Goal: Find specific page/section: Find specific page/section

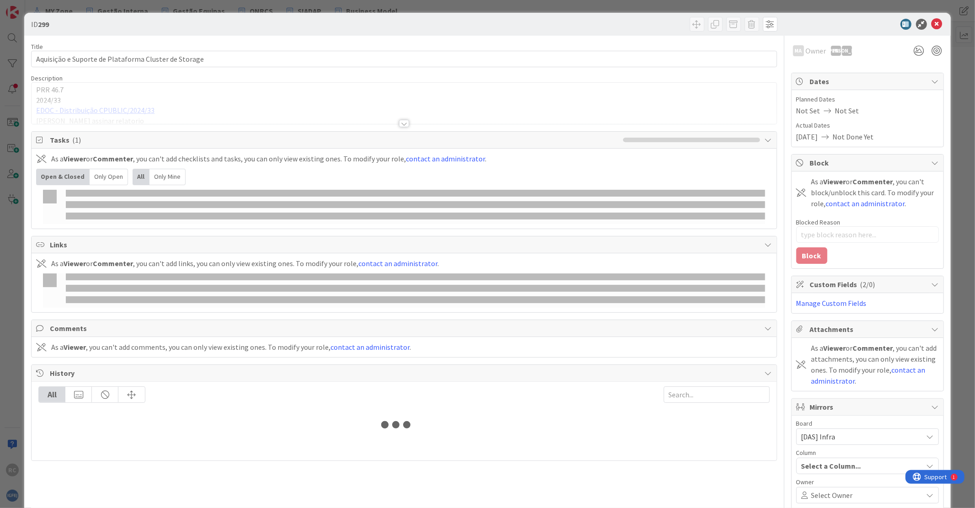
type input "survey"
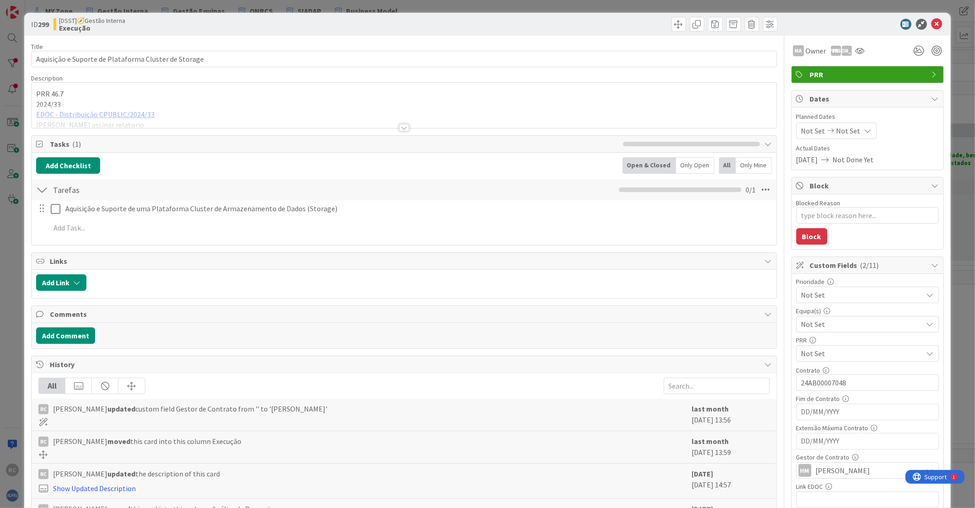
type textarea "x"
click at [931, 23] on icon at bounding box center [936, 24] width 11 height 11
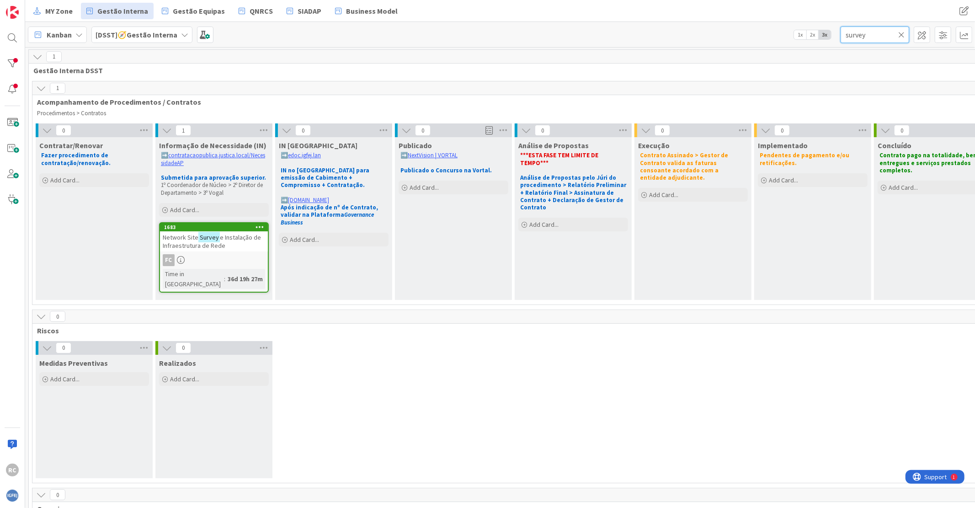
click at [855, 30] on input "survey" at bounding box center [875, 35] width 69 height 16
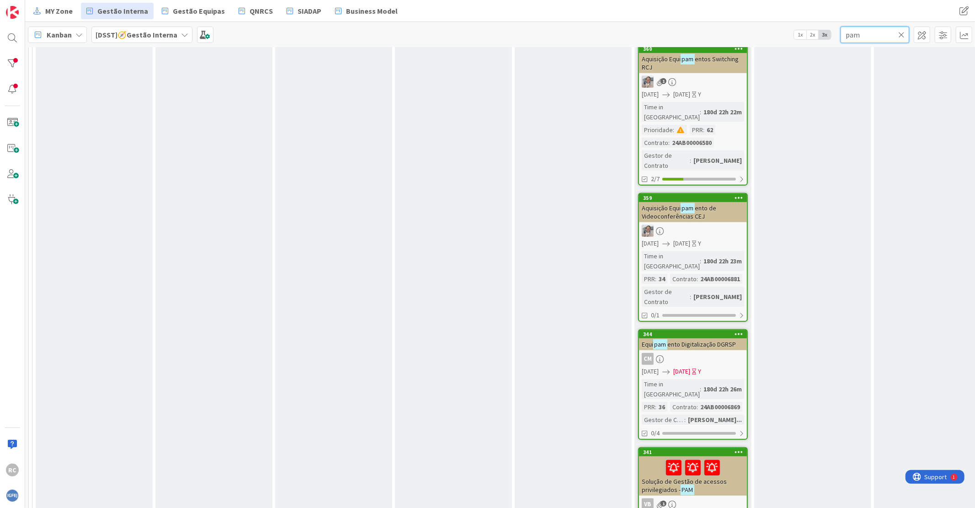
scroll to position [457, 0]
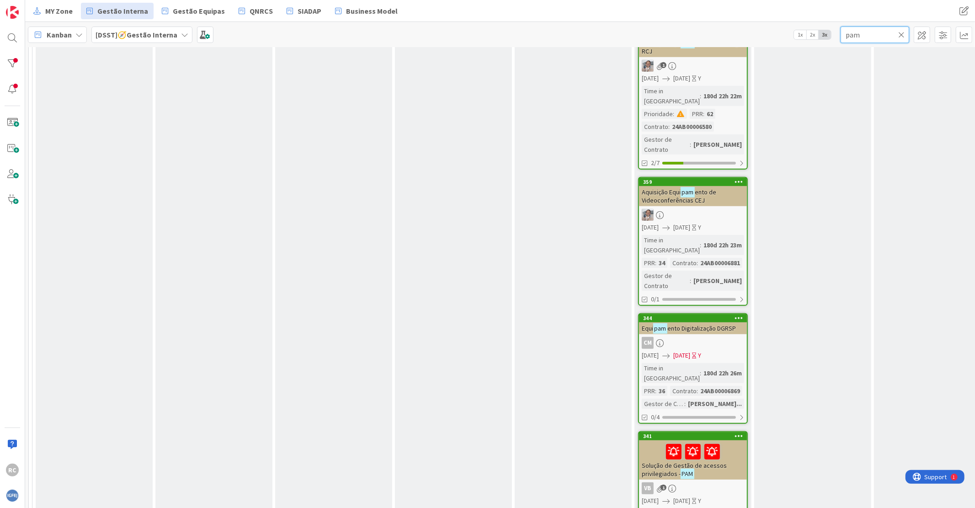
type input "pam"
click at [713, 461] on span "Solução de Gestão de acessos privilegiados -" at bounding box center [684, 469] width 85 height 16
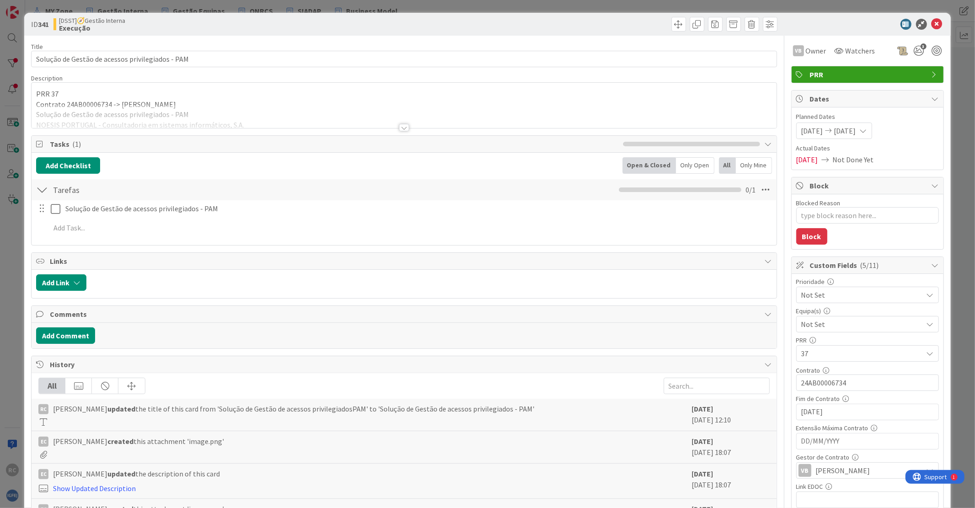
type textarea "x"
click at [931, 20] on icon at bounding box center [936, 24] width 11 height 11
